Goal: Transaction & Acquisition: Obtain resource

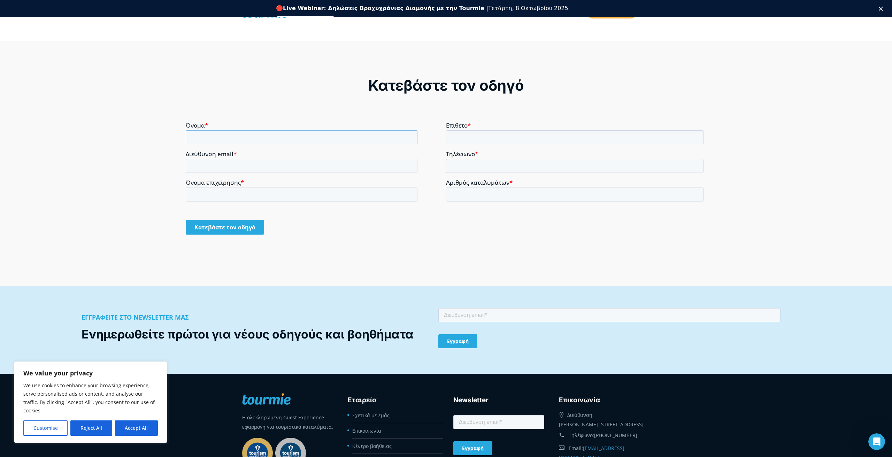
click at [327, 139] on input "Όνομα *" at bounding box center [302, 137] width 232 height 14
type input "Charalampos"
type input "Michopoulos"
type input "[EMAIL_ADDRESS][DOMAIN_NAME]"
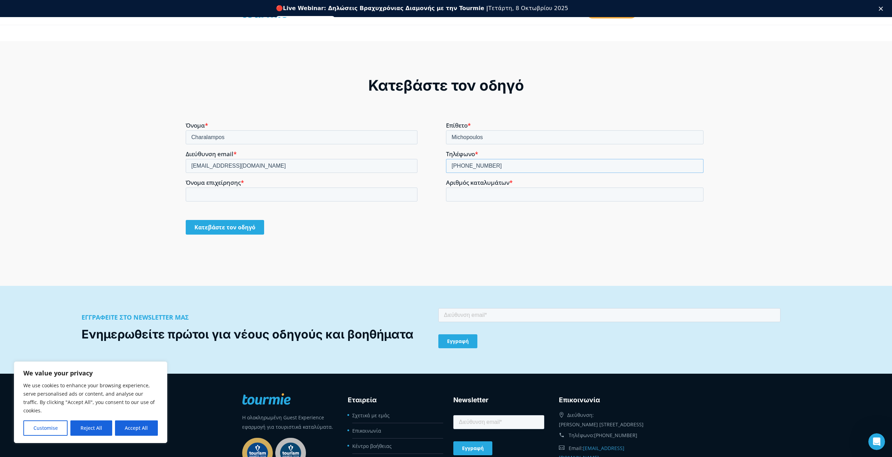
type input "[PHONE_NUMBER]"
type input "[PERSON_NAME]"
type input "-1"
type input "1"
click at [186, 220] on input "Κατεβάστε τον οδηγό" at bounding box center [225, 227] width 78 height 15
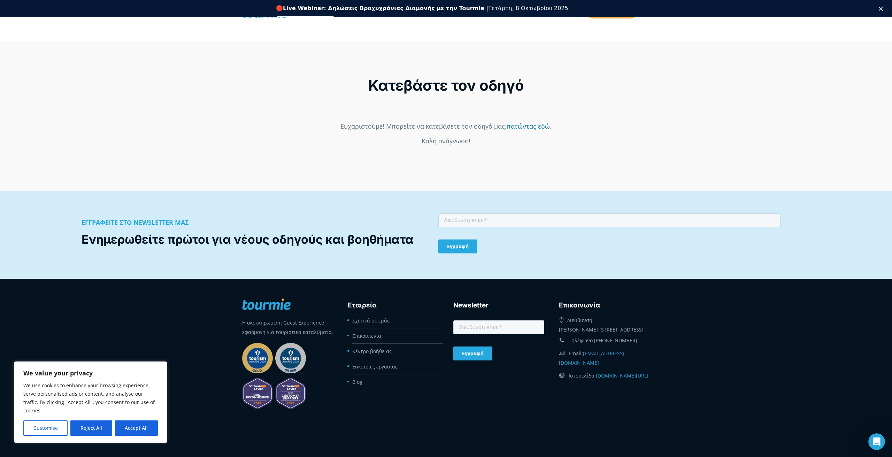
click at [530, 130] on link "πατώντας εδώ" at bounding box center [528, 126] width 43 height 8
